Goal: Check status

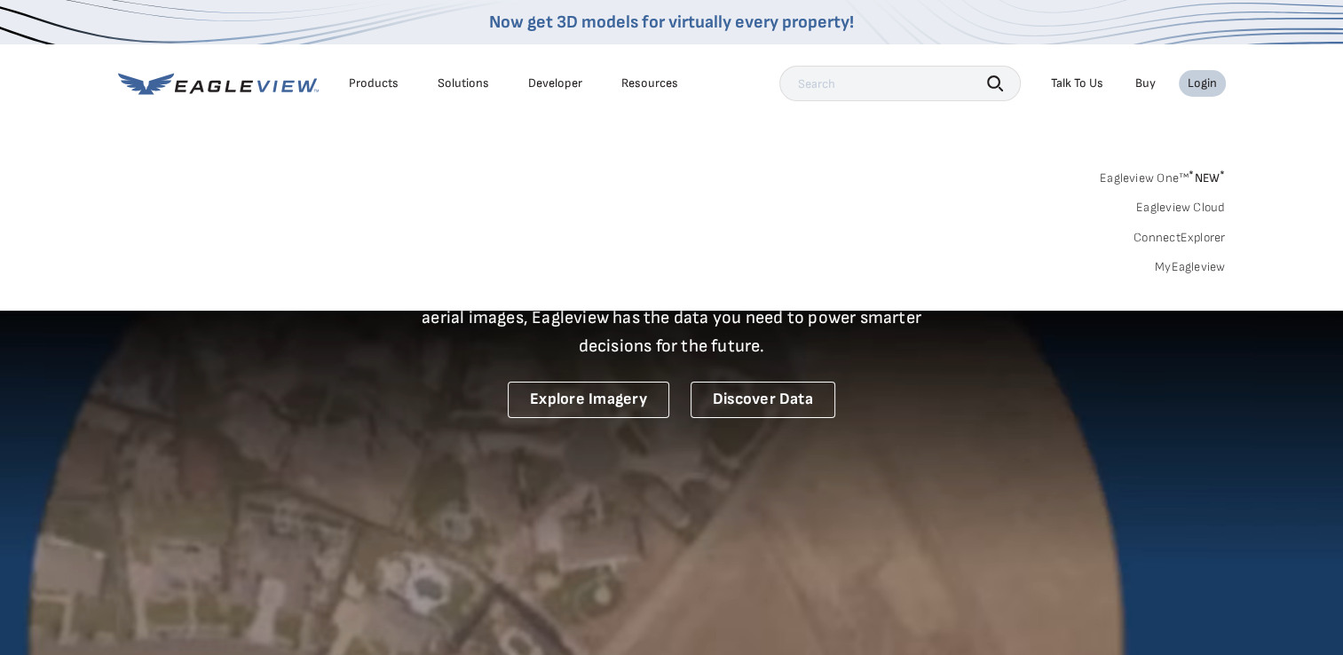
click at [1189, 262] on link "MyEagleview" at bounding box center [1190, 267] width 71 height 16
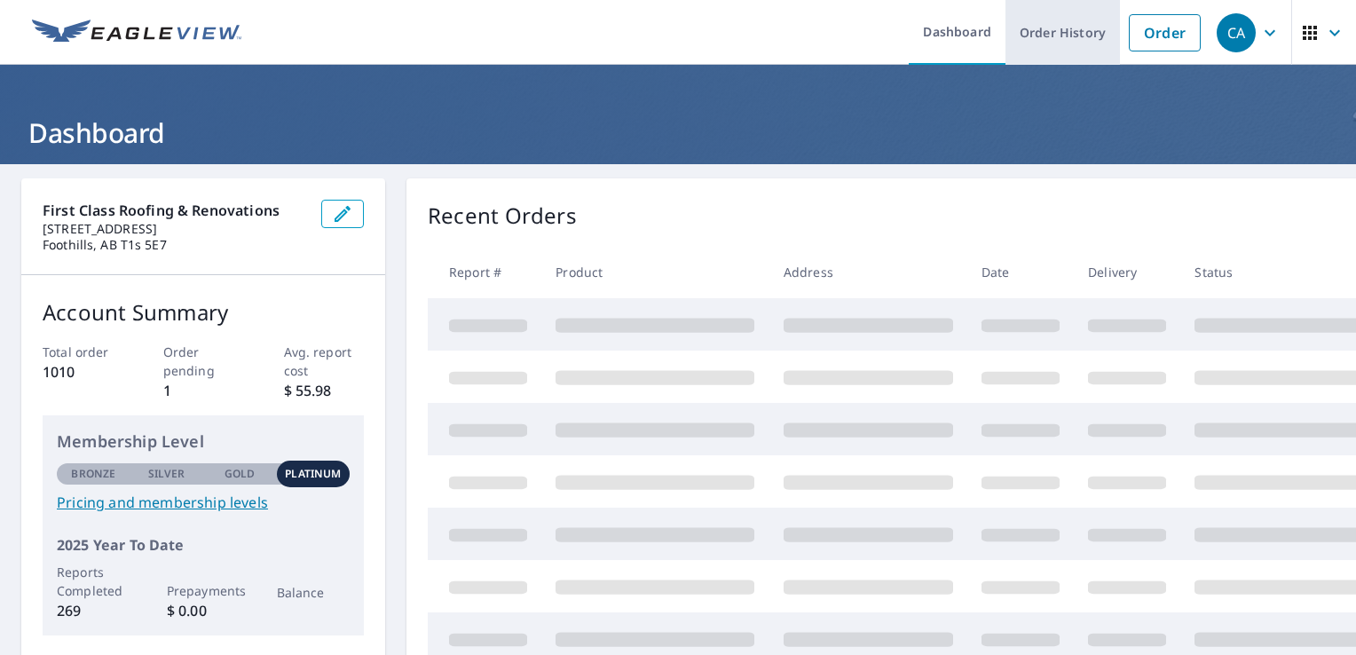
click at [1021, 33] on link "Order History" at bounding box center [1063, 32] width 115 height 65
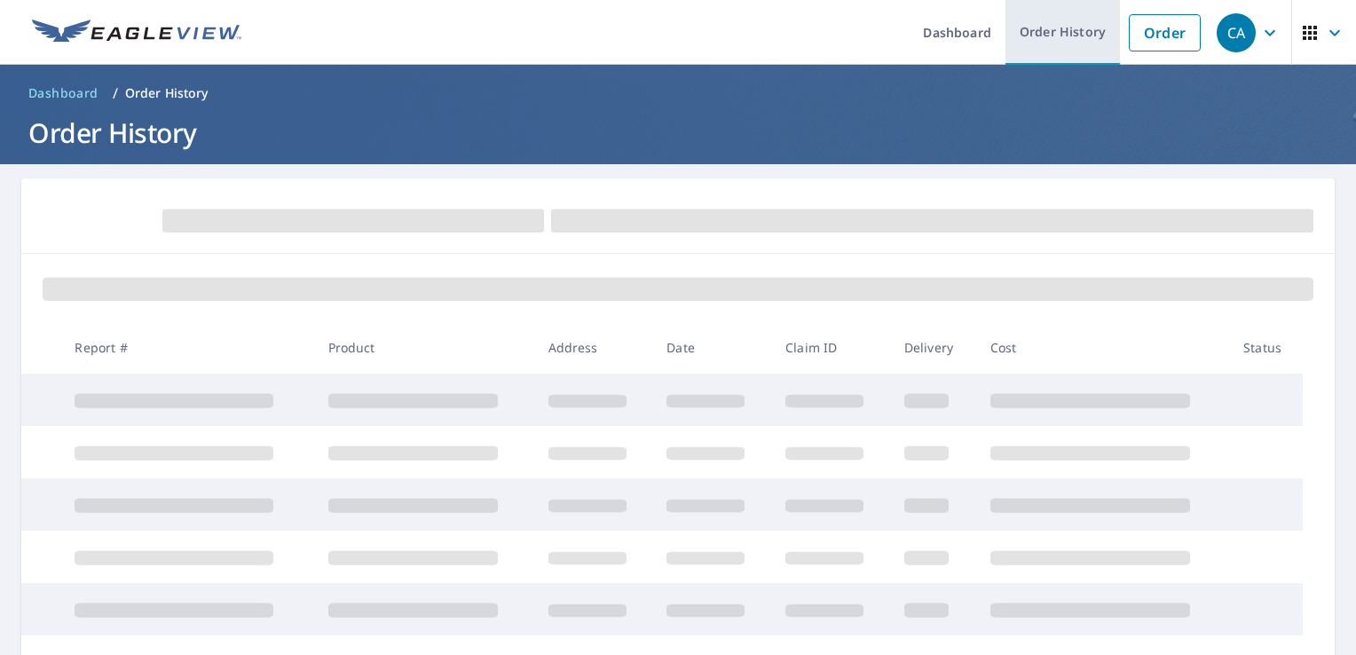
click at [1040, 28] on link "Order History" at bounding box center [1063, 32] width 115 height 65
